Goal: Learn about a topic

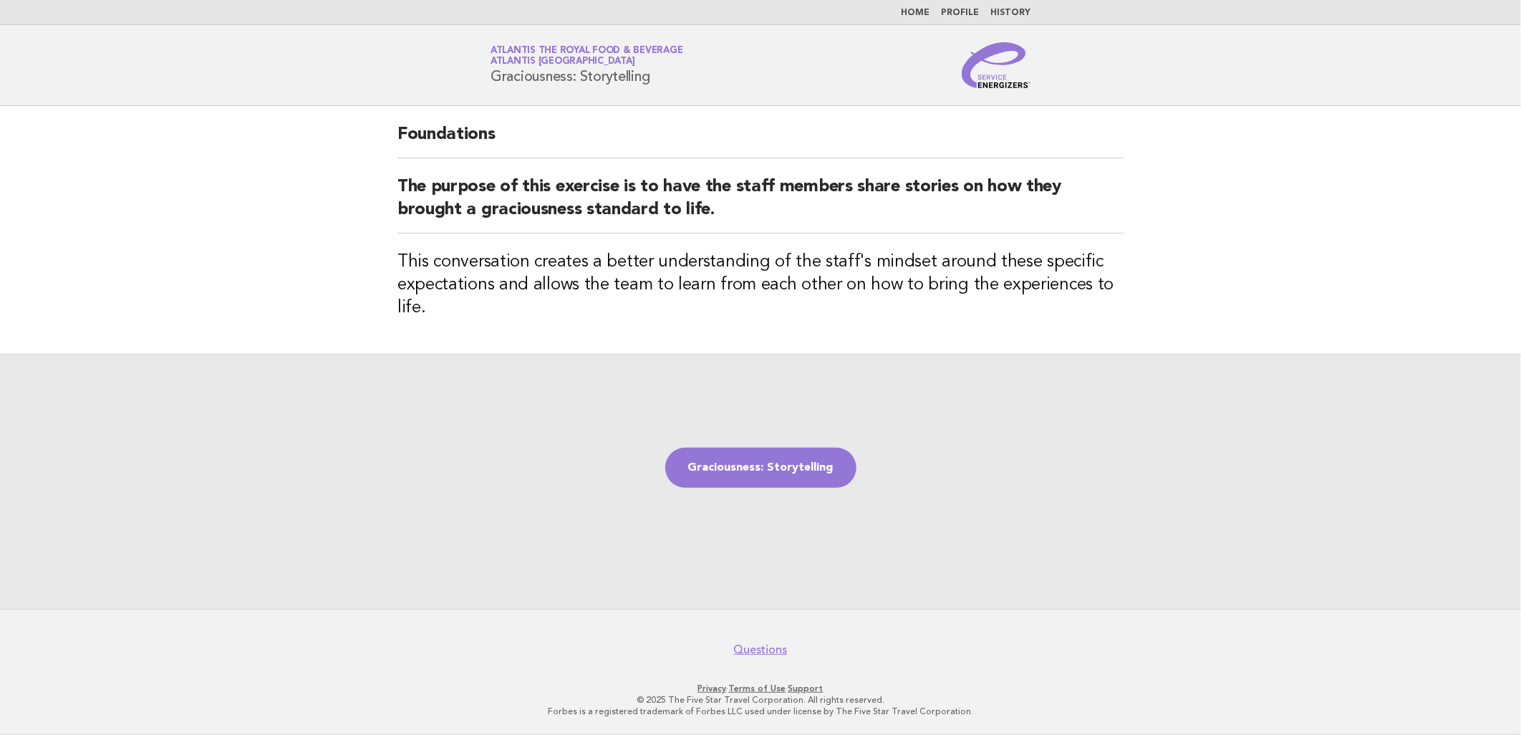
click at [1014, 82] on img at bounding box center [996, 65] width 69 height 46
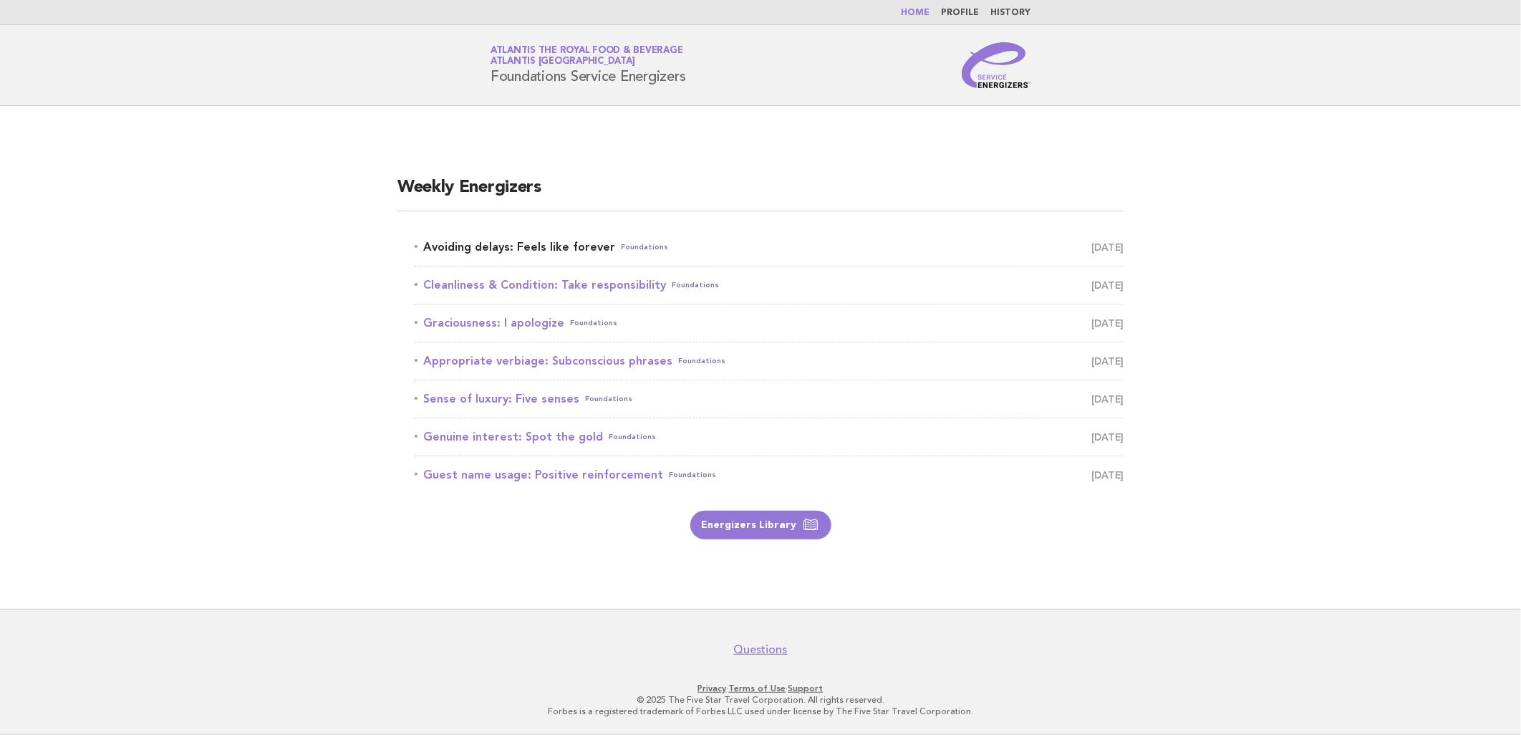
click at [566, 237] on link "Avoiding delays: Feels like forever Foundations September 7" at bounding box center [769, 247] width 709 height 20
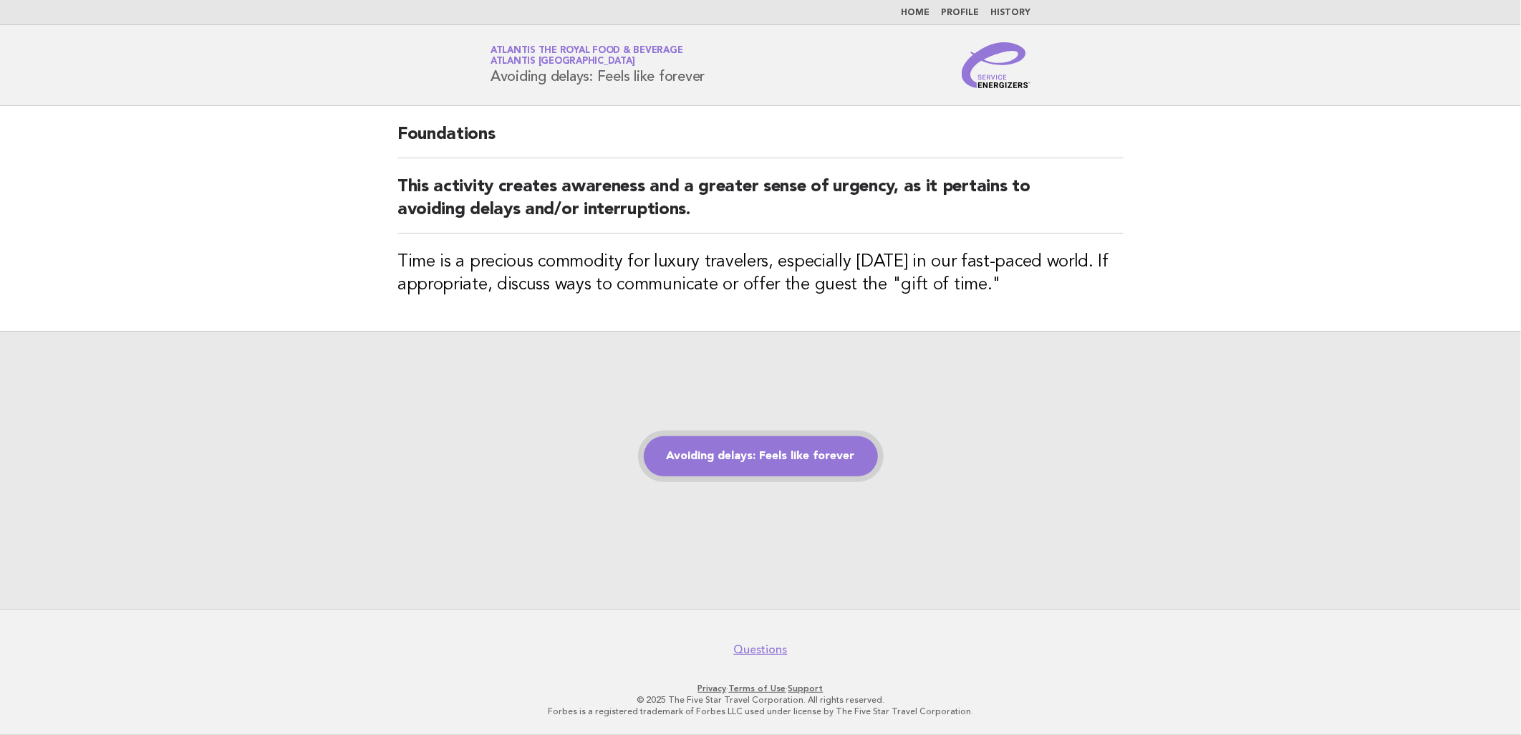
click at [789, 466] on link "Avoiding delays: Feels like forever" at bounding box center [761, 456] width 234 height 40
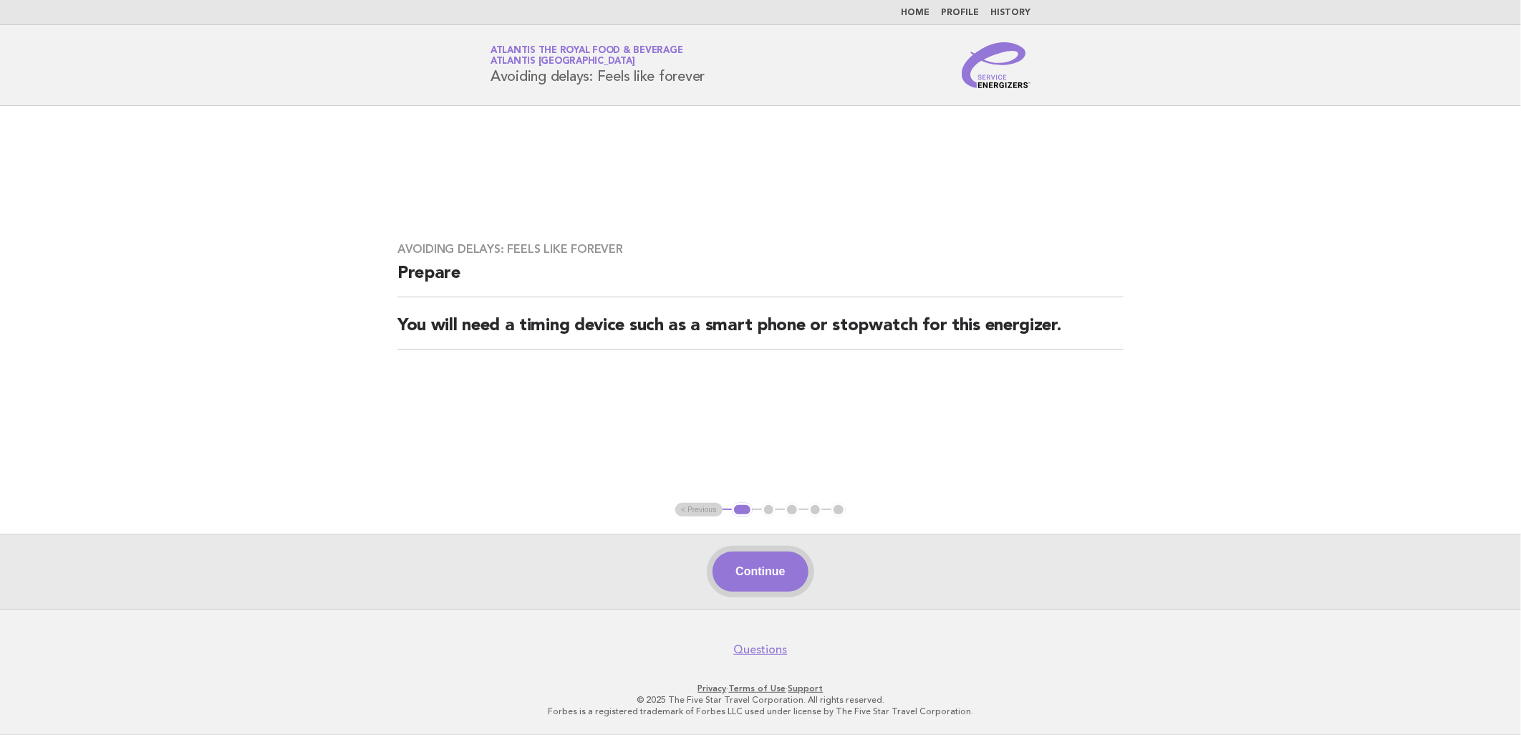
click at [776, 566] on button "Continue" at bounding box center [760, 571] width 95 height 40
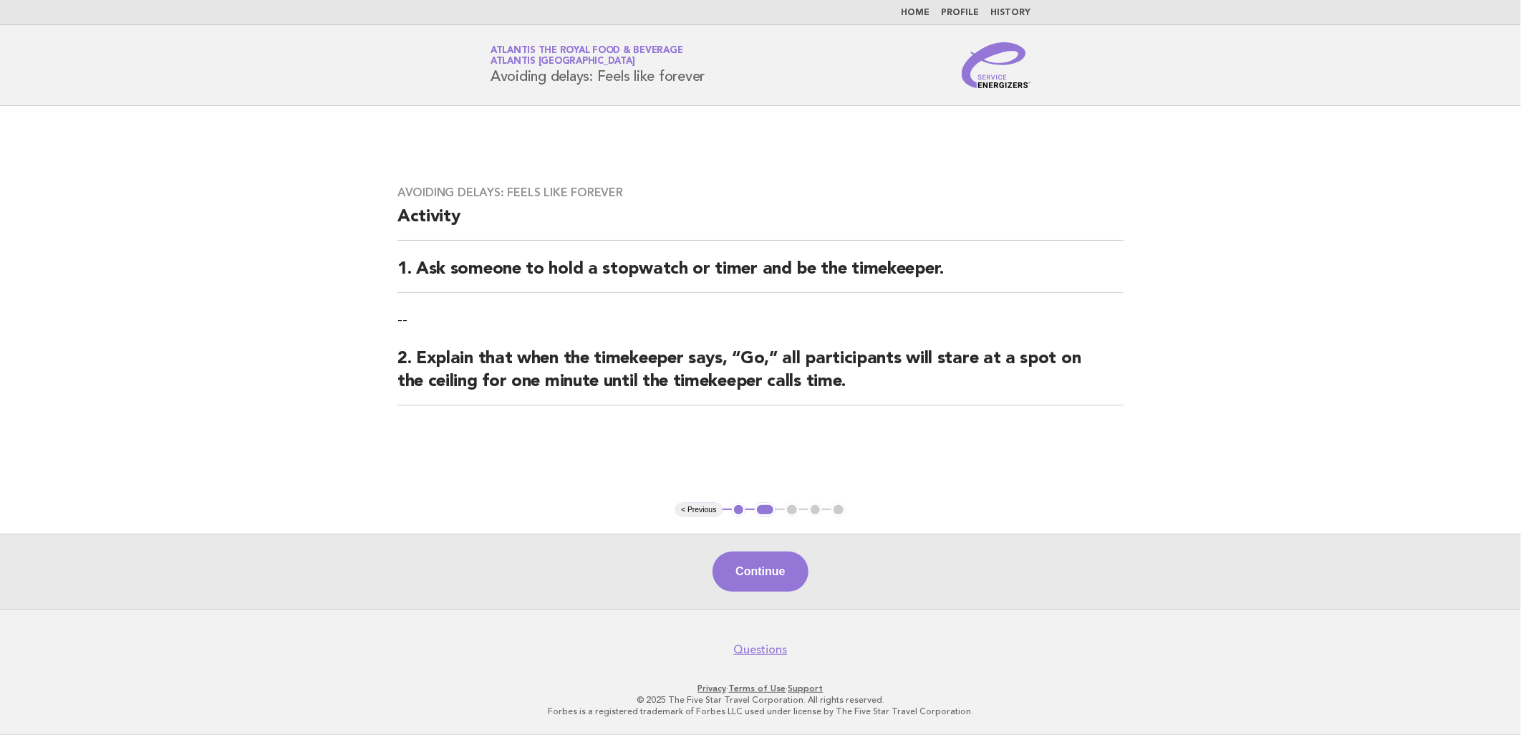
click at [776, 566] on button "Continue" at bounding box center [760, 571] width 95 height 40
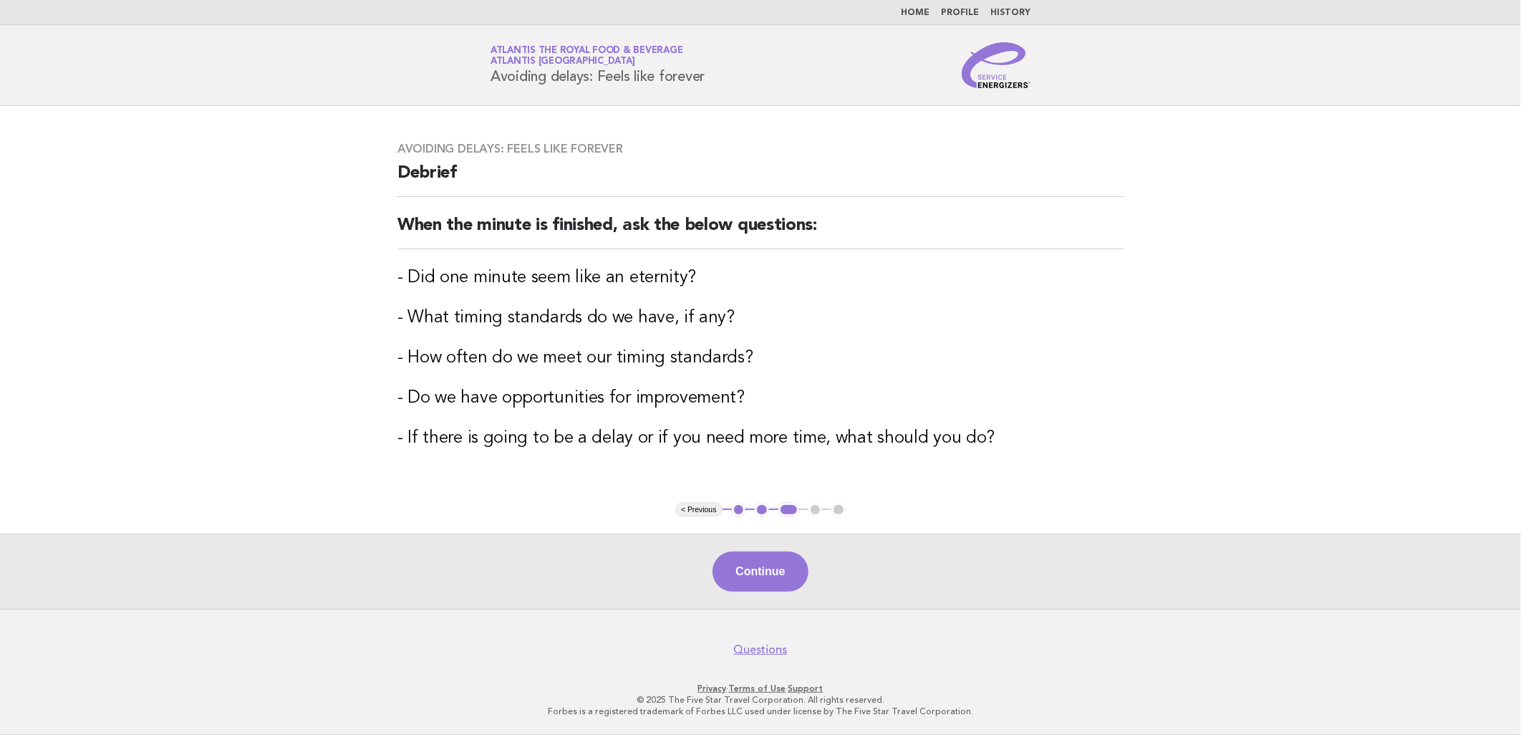
click at [776, 566] on button "Continue" at bounding box center [760, 571] width 95 height 40
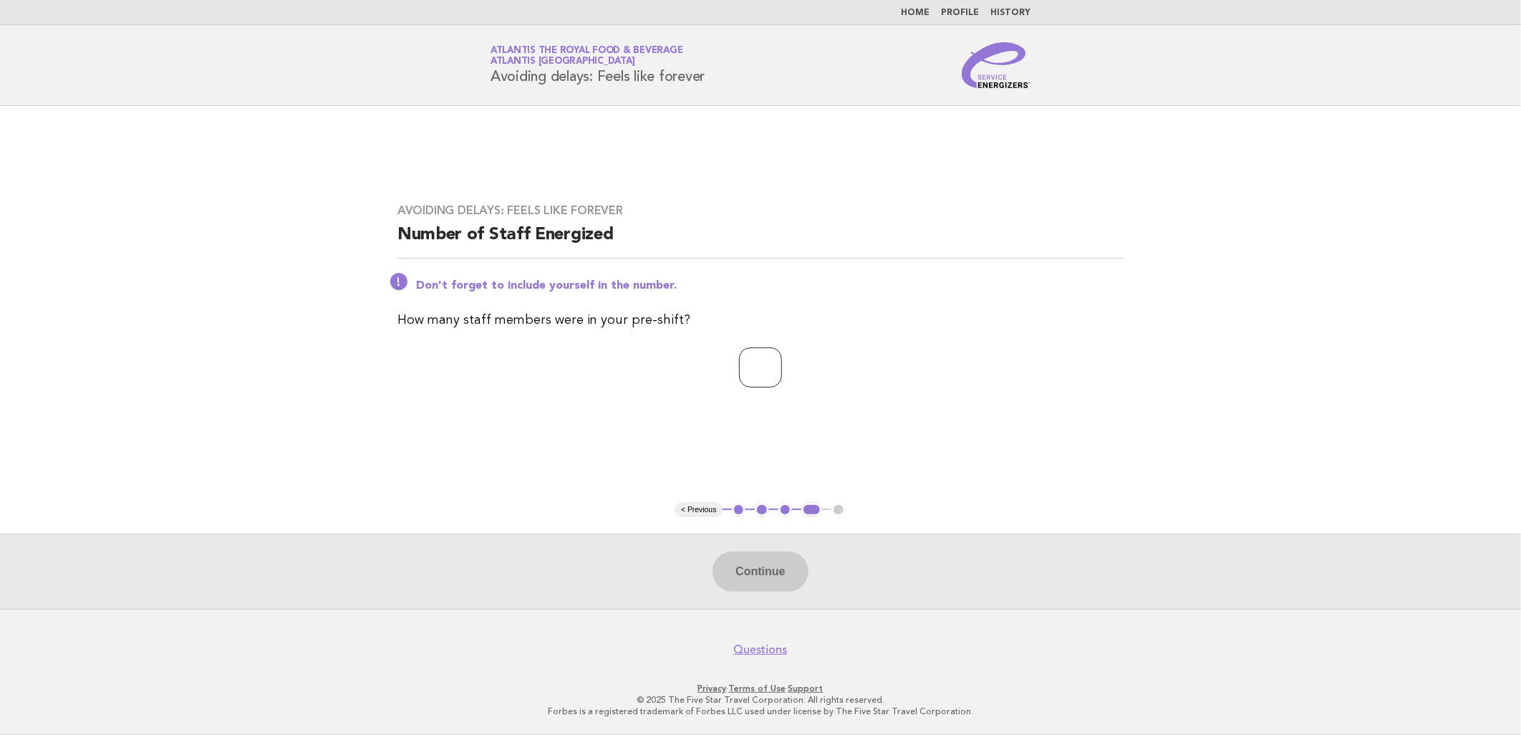
click at [742, 357] on input "number" at bounding box center [760, 367] width 43 height 40
type input "**"
click at [781, 564] on button "Continue" at bounding box center [760, 571] width 95 height 40
